Goal: Task Accomplishment & Management: Use online tool/utility

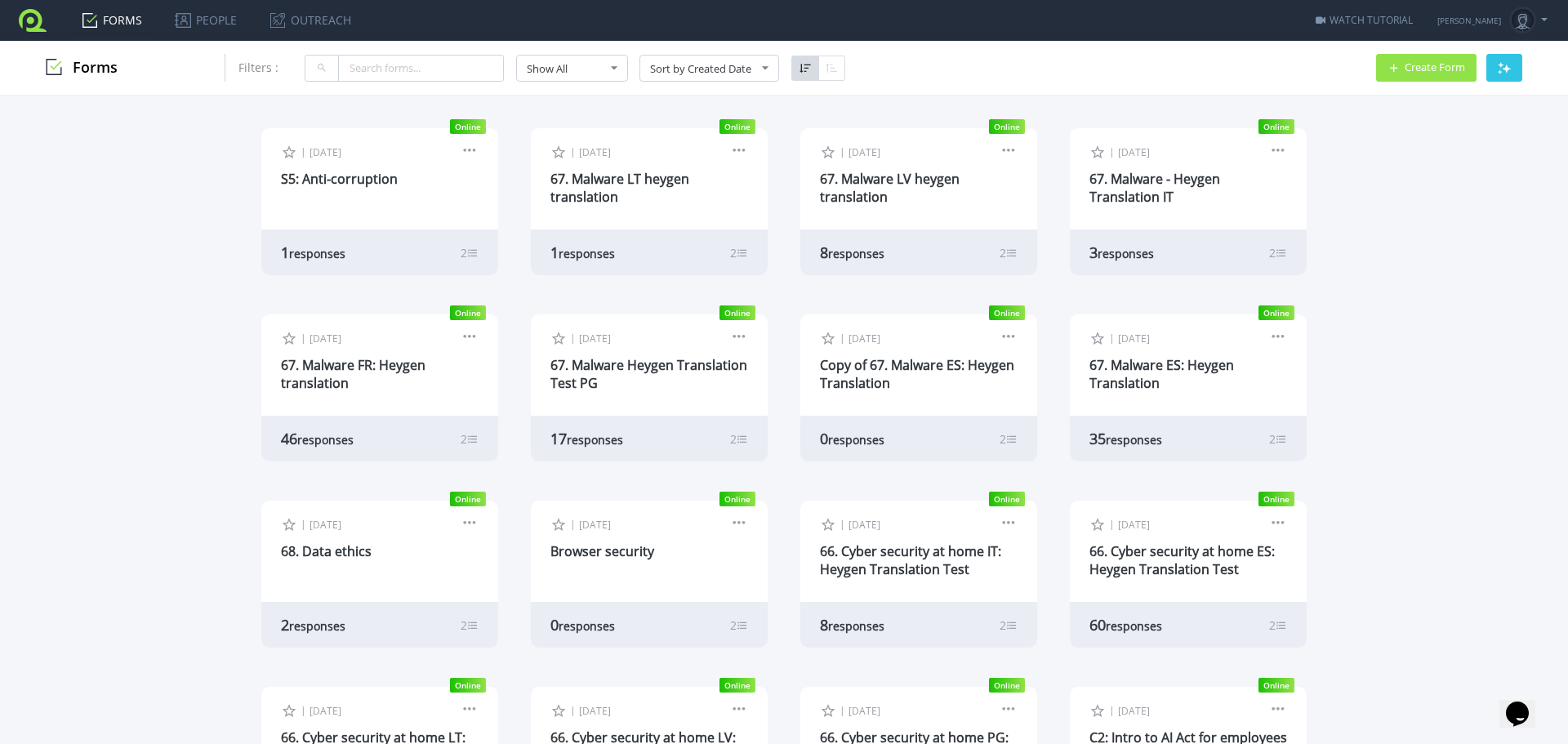
click at [1422, 69] on span "Create Form" at bounding box center [1435, 67] width 61 height 11
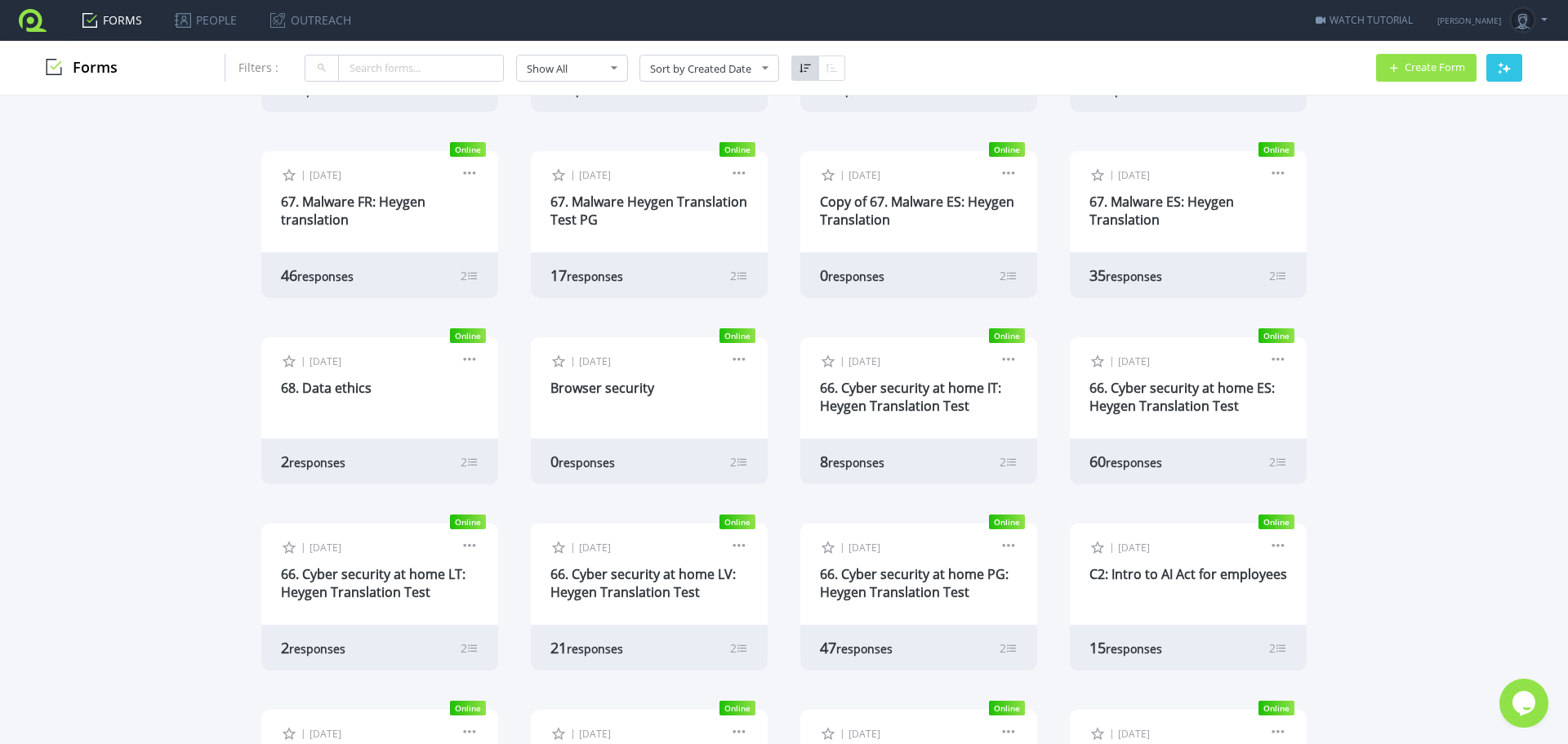
scroll to position [81, 0]
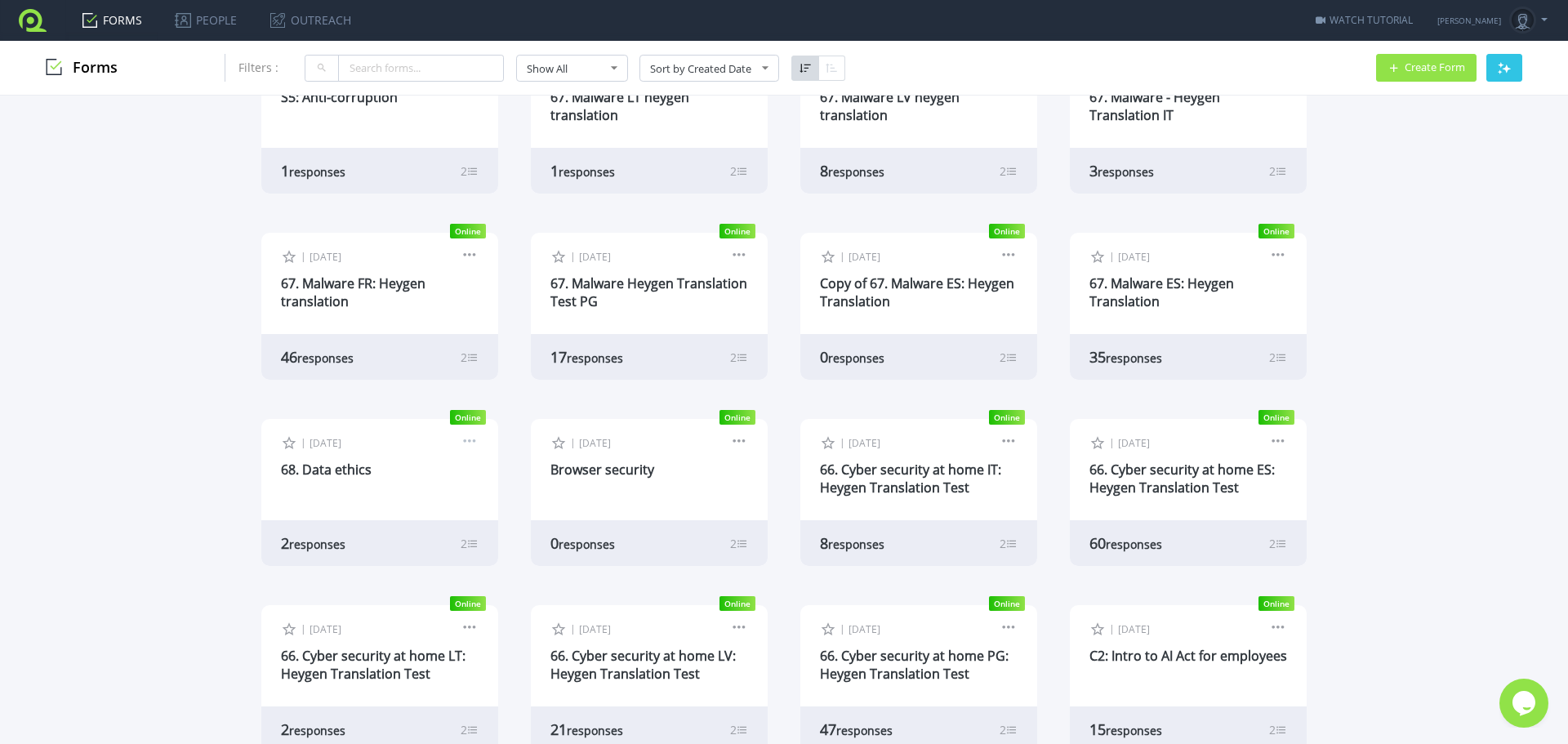
click at [466, 442] on link at bounding box center [470, 443] width 18 height 15
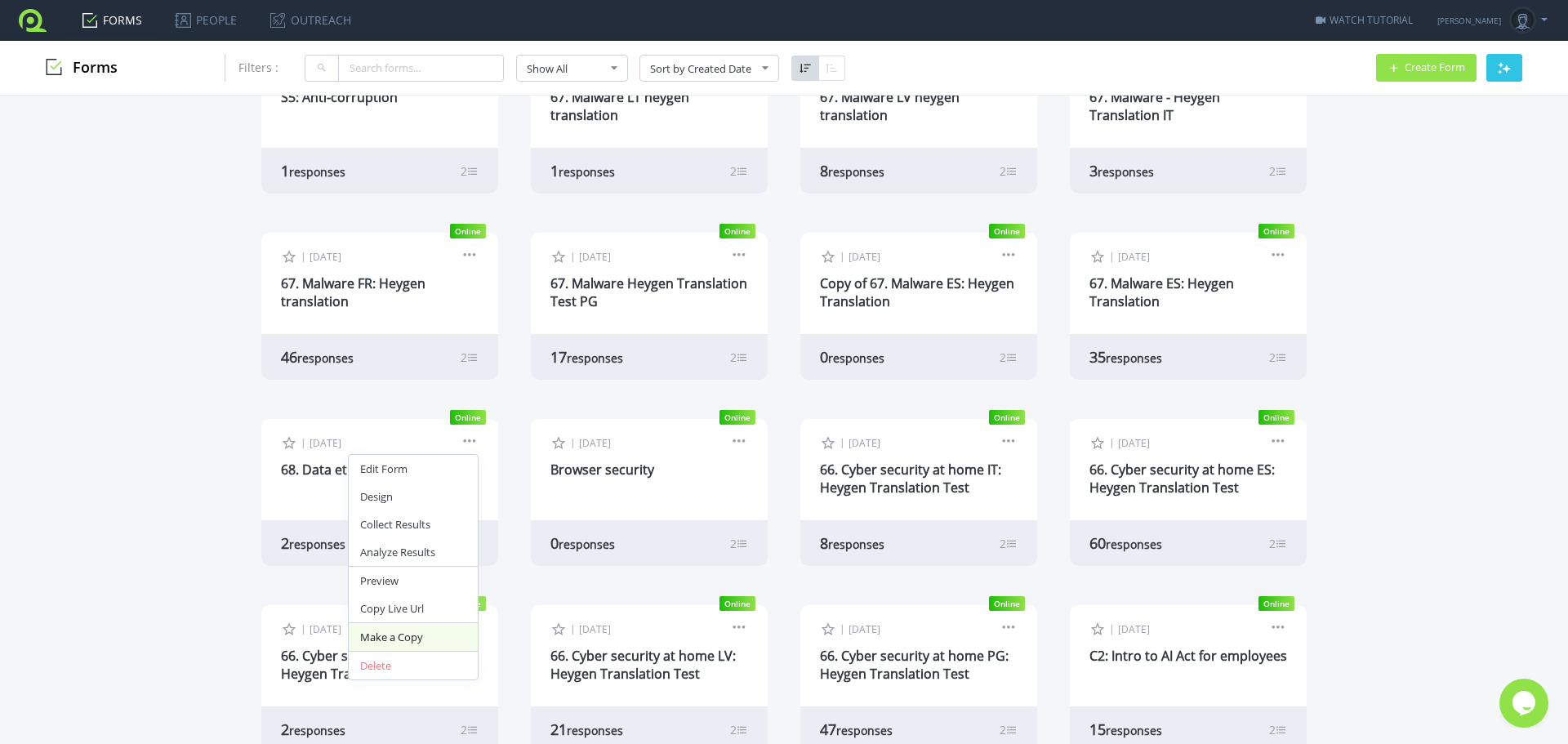
click at [401, 630] on link "Make a Copy" at bounding box center [414, 636] width 129 height 27
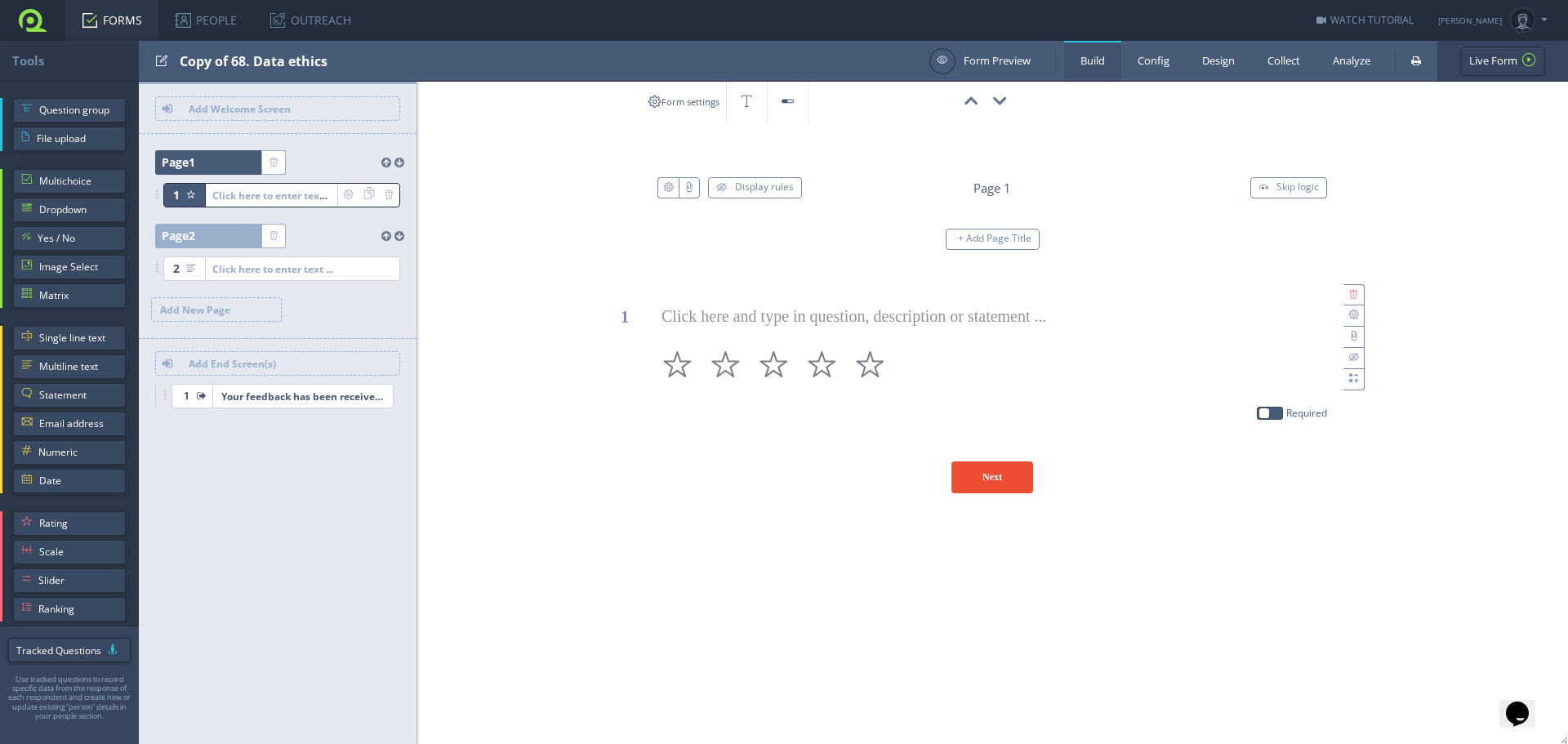
click at [282, 54] on div "Copy of 68. Data ethics" at bounding box center [550, 61] width 741 height 40
click at [240, 56] on input "test" at bounding box center [261, 61] width 164 height 27
drag, startPoint x: 236, startPoint y: 63, endPoint x: 129, endPoint y: 66, distance: 107.0
click at [129, 66] on div "Tools Form Preview Build Config Design Collect Analyze Live Form Live Form" at bounding box center [784, 62] width 1568 height 41
type input "68. Data ethics"
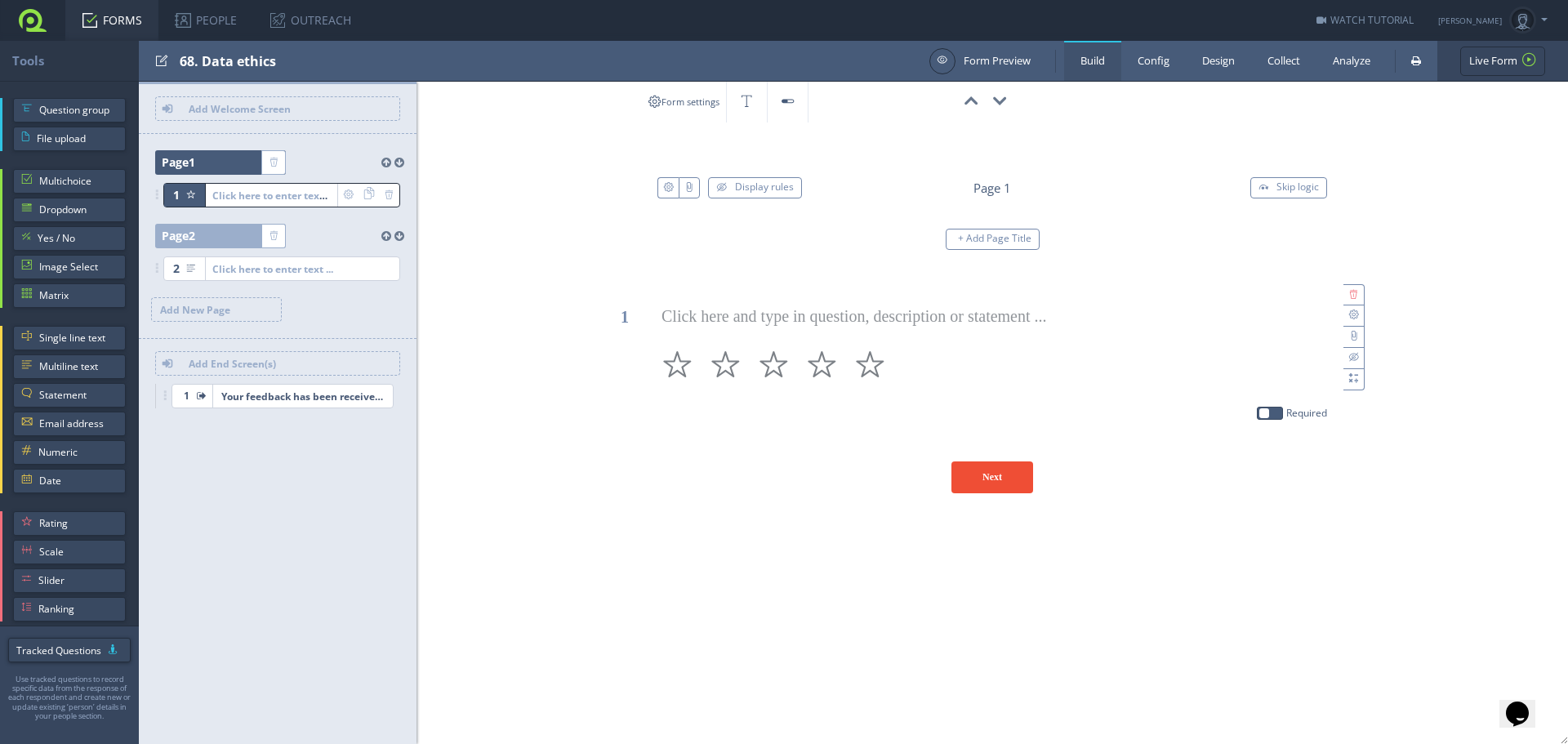
click at [222, 53] on div "68. Data ethics" at bounding box center [550, 61] width 741 height 40
click at [222, 53] on input "test" at bounding box center [261, 61] width 164 height 27
type input "S5. Whistleblower ALL"
click at [809, 581] on div "Form settings 00:00:00 68. Data ethics ID: FJZND0 Display rules Page 1 Skip log…" at bounding box center [972, 412] width 1192 height 662
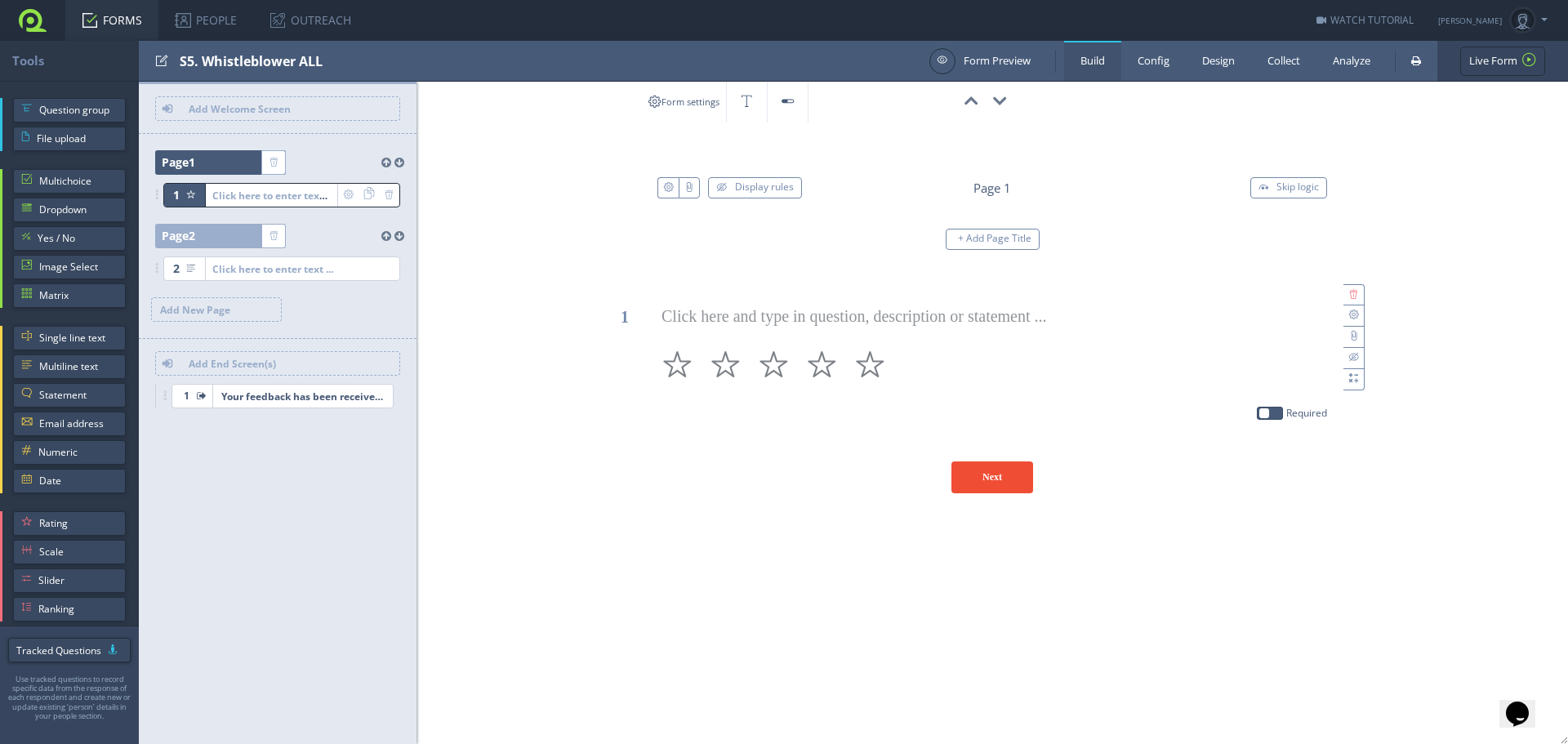
click at [309, 62] on div "S5. Whistleblower ALL" at bounding box center [550, 61] width 741 height 40
click at [310, 61] on input "test" at bounding box center [261, 61] width 164 height 27
click at [305, 61] on input "test" at bounding box center [261, 61] width 164 height 27
drag, startPoint x: 324, startPoint y: 61, endPoint x: 305, endPoint y: 61, distance: 19.0
click at [305, 61] on input "test" at bounding box center [261, 61] width 164 height 27
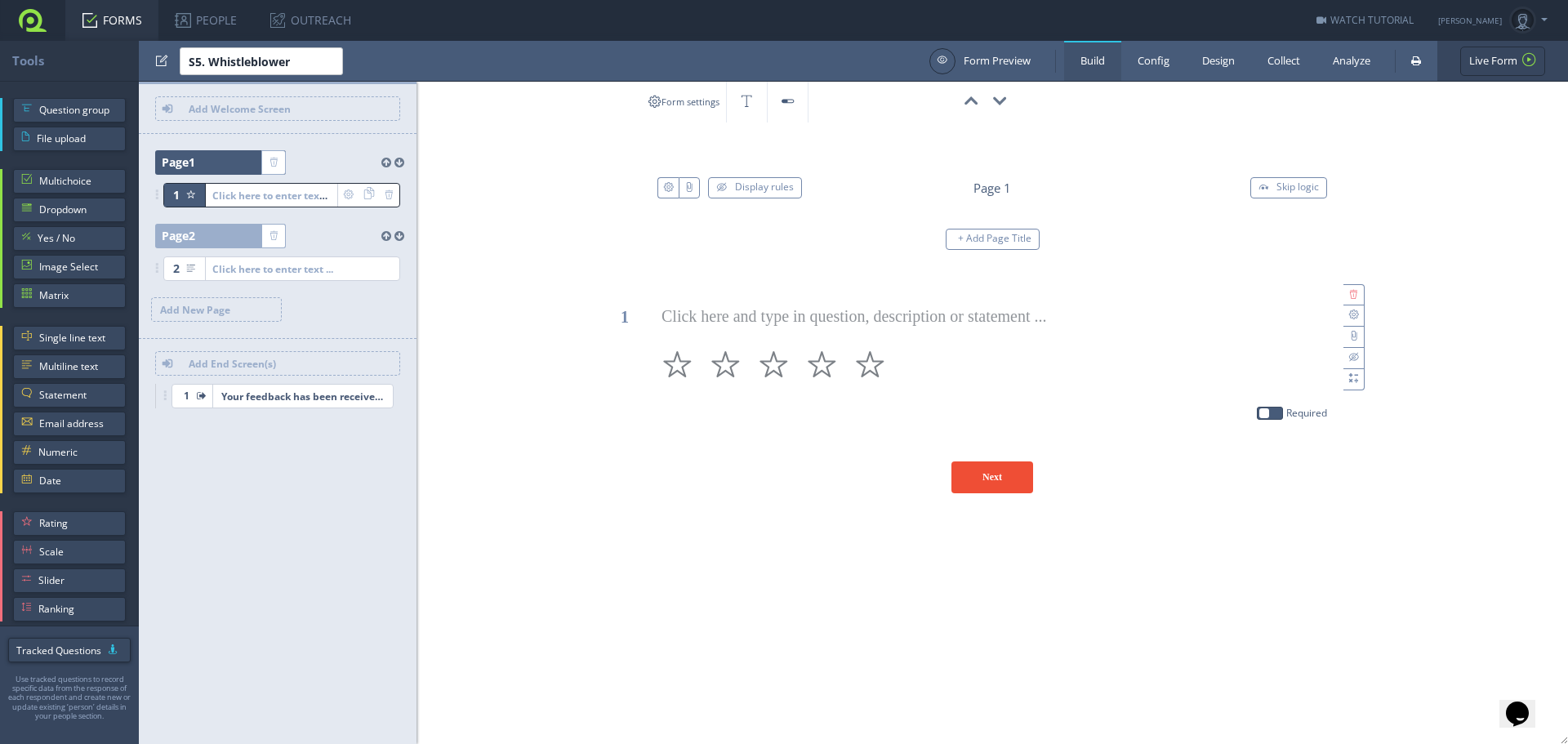
type input "S5. Whistleblower"
click at [451, 43] on div at bounding box center [550, 61] width 741 height 40
click at [1289, 53] on link "Collect" at bounding box center [1284, 61] width 66 height 40
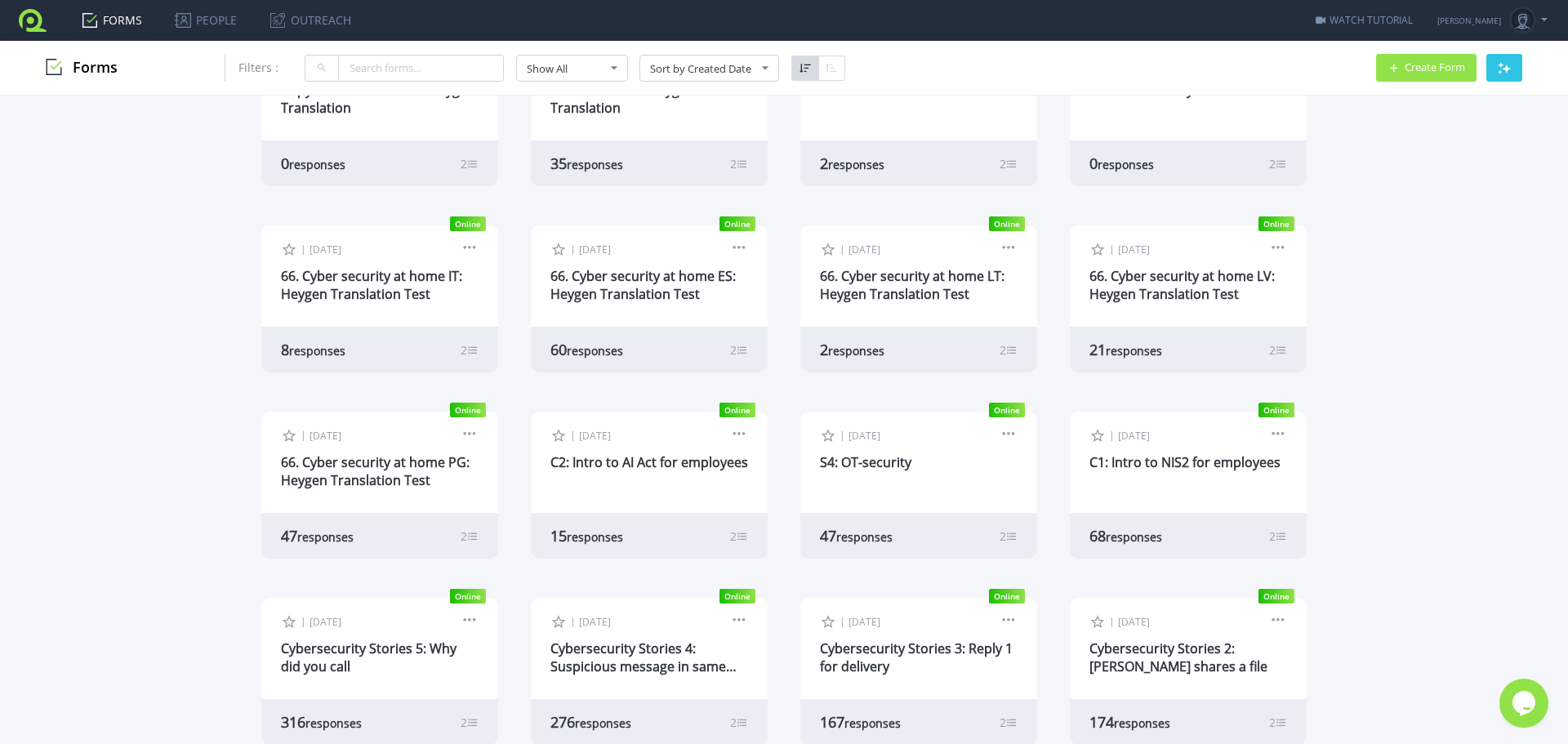
scroll to position [674, 0]
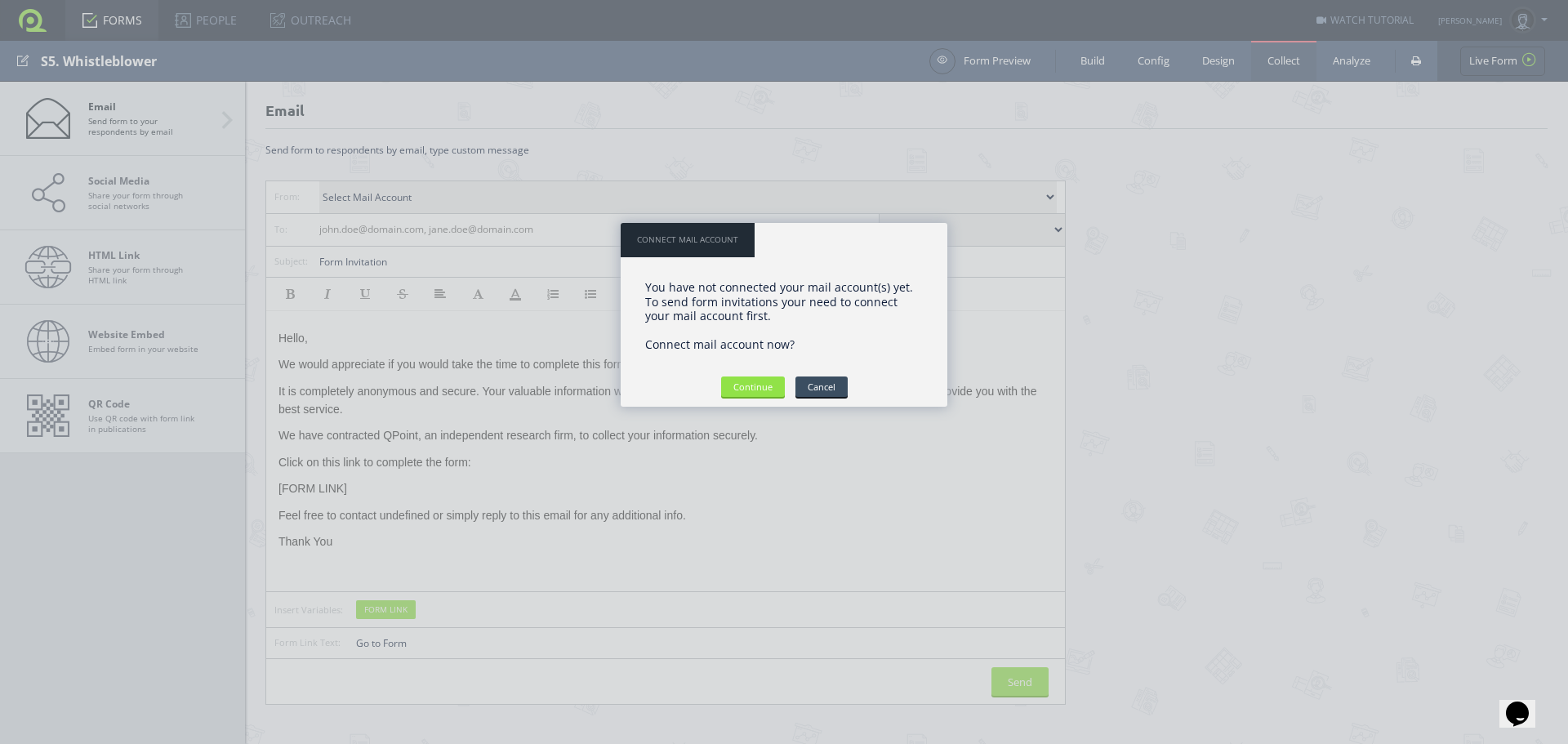
click at [823, 398] on div "You have not connected your mail account(s) yet. To send form invitations your …" at bounding box center [784, 331] width 327 height 151
click at [827, 385] on input "Cancel" at bounding box center [821, 386] width 52 height 21
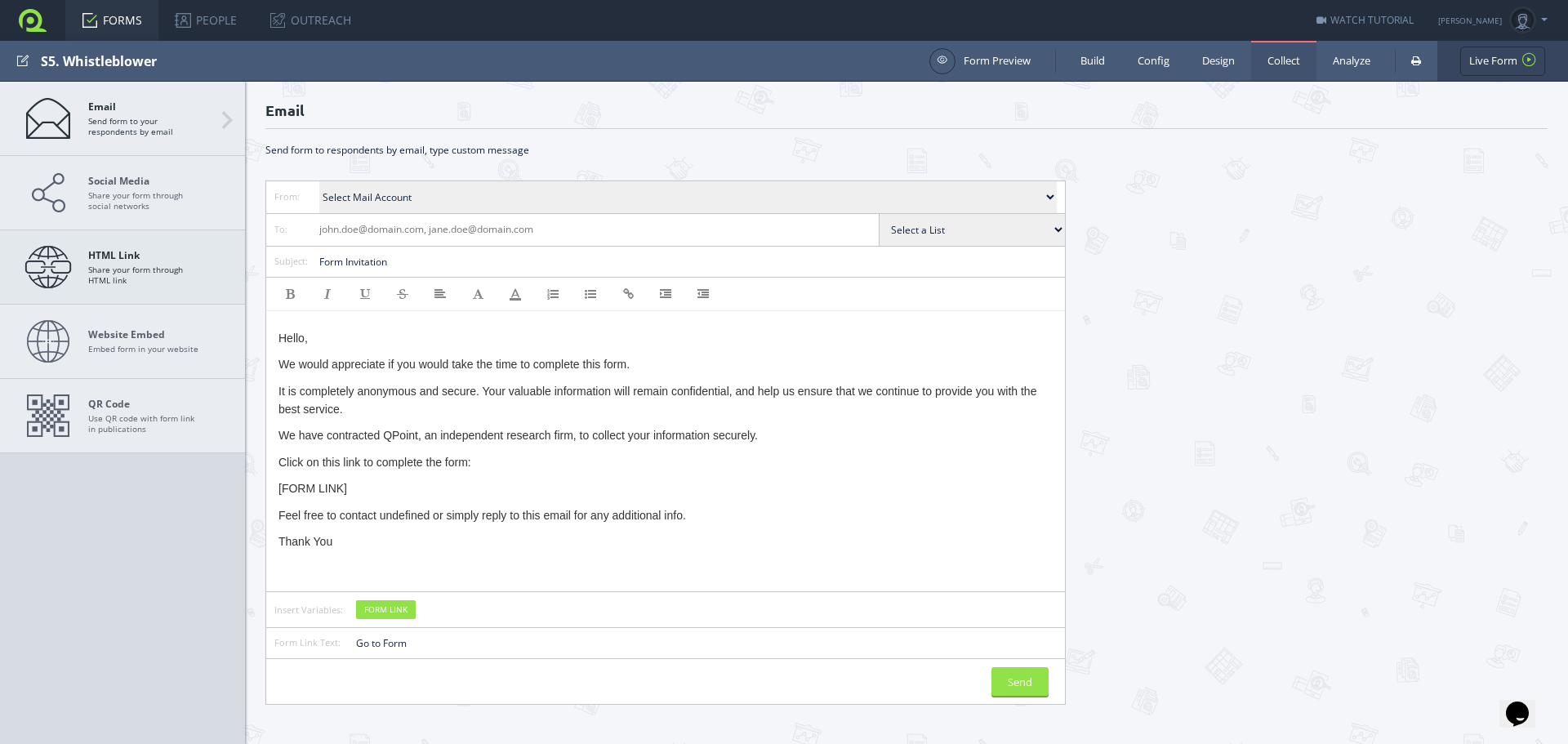
click at [111, 258] on strong "HTML Link" at bounding box center [145, 255] width 115 height 12
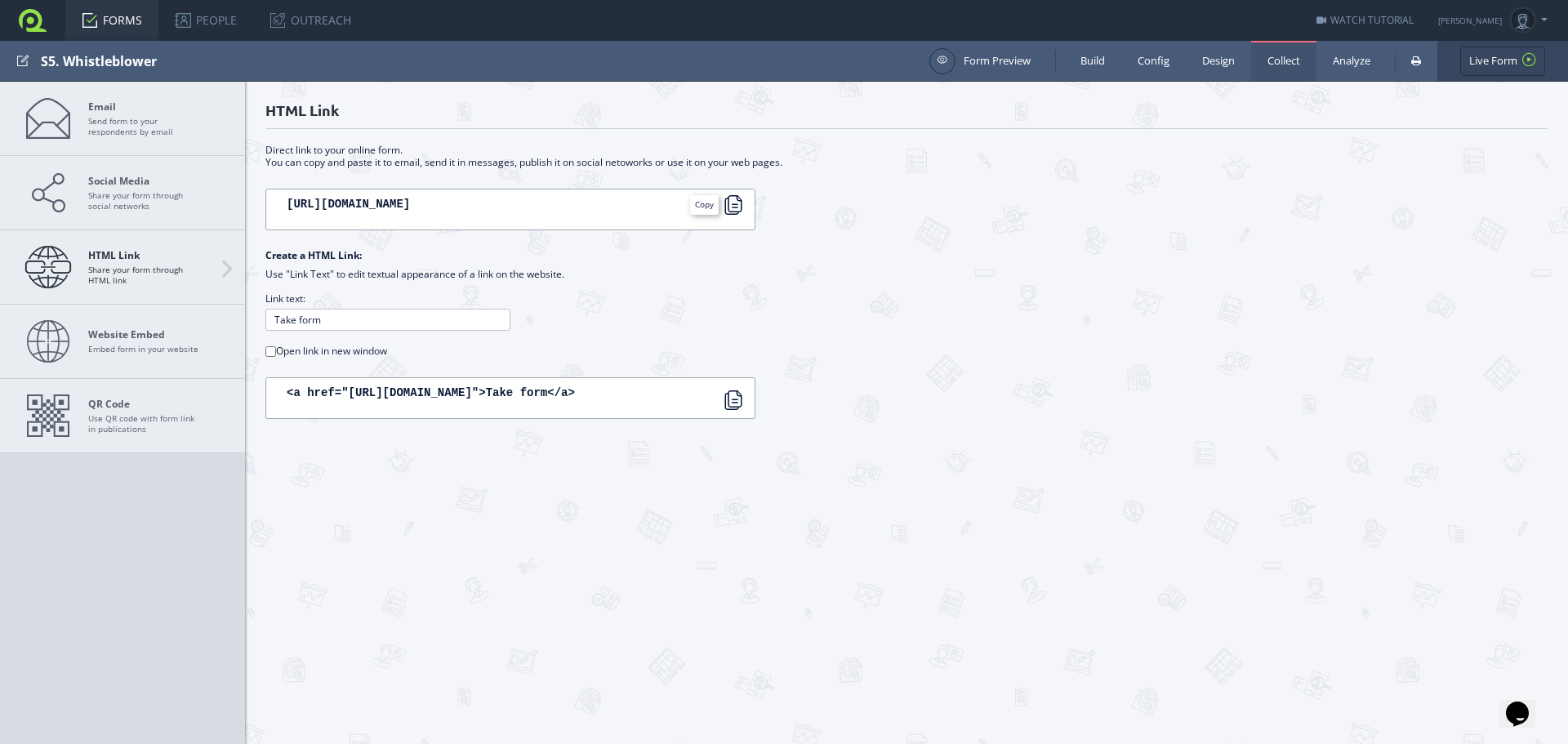
click at [735, 199] on div at bounding box center [733, 205] width 20 height 20
